Goal: Find specific page/section: Find specific page/section

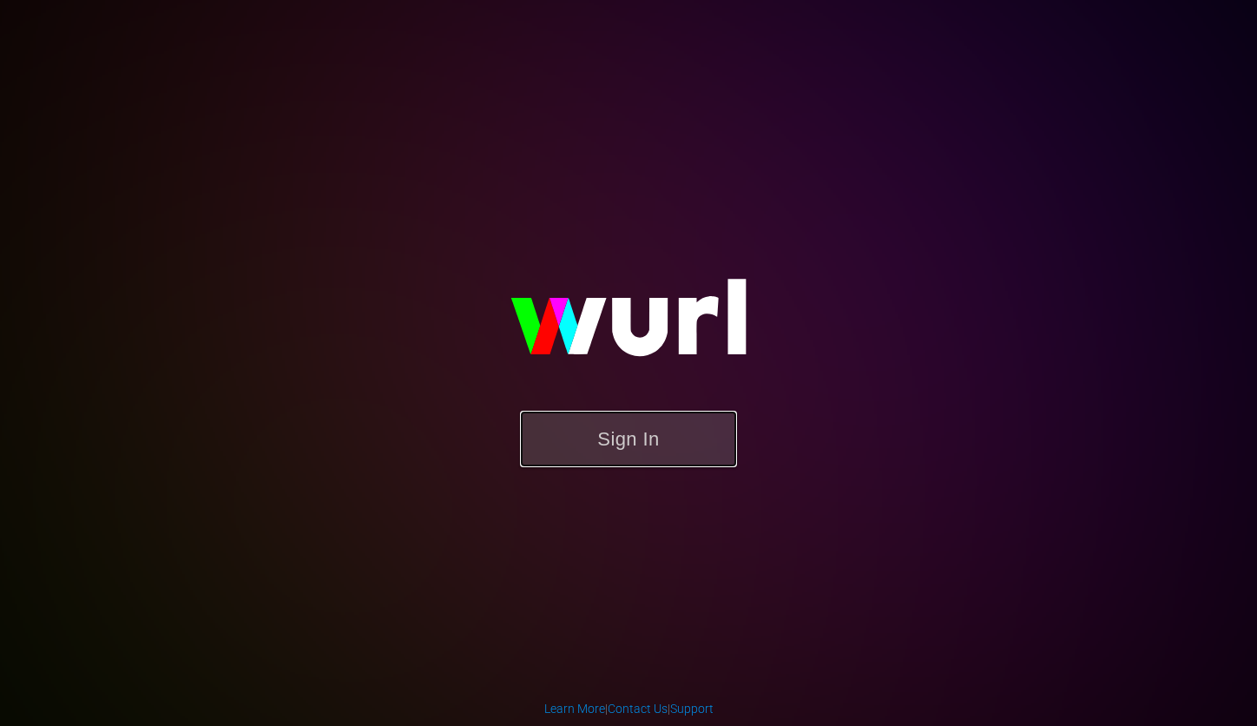
click at [624, 455] on button "Sign In" at bounding box center [628, 438] width 217 height 56
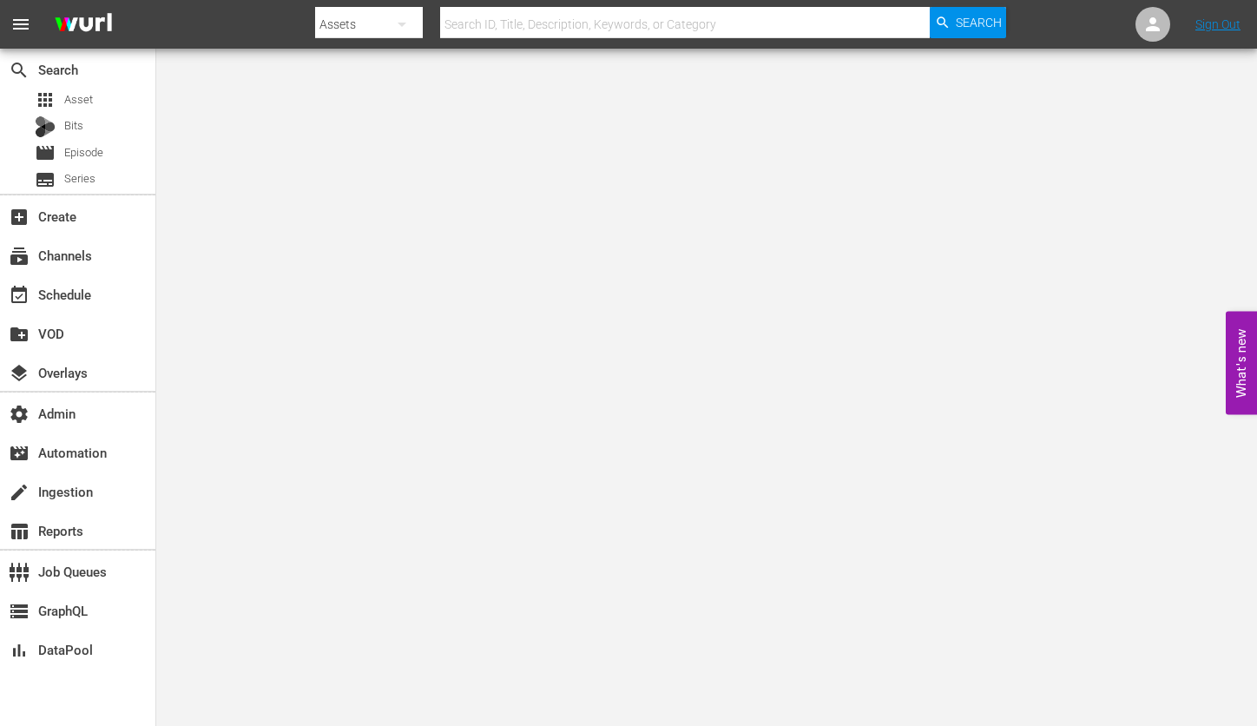
click at [549, 24] on input "text" at bounding box center [684, 24] width 489 height 42
paste input "146921068"
type input "146921068"
